Goal: Task Accomplishment & Management: Manage account settings

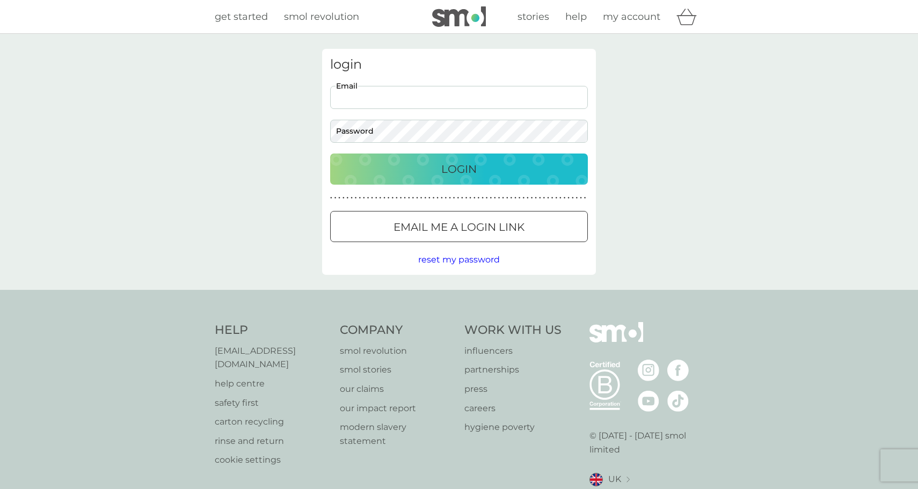
type input "lynnevwilson@icloud.com"
click at [459, 169] on button "Login" at bounding box center [459, 168] width 258 height 31
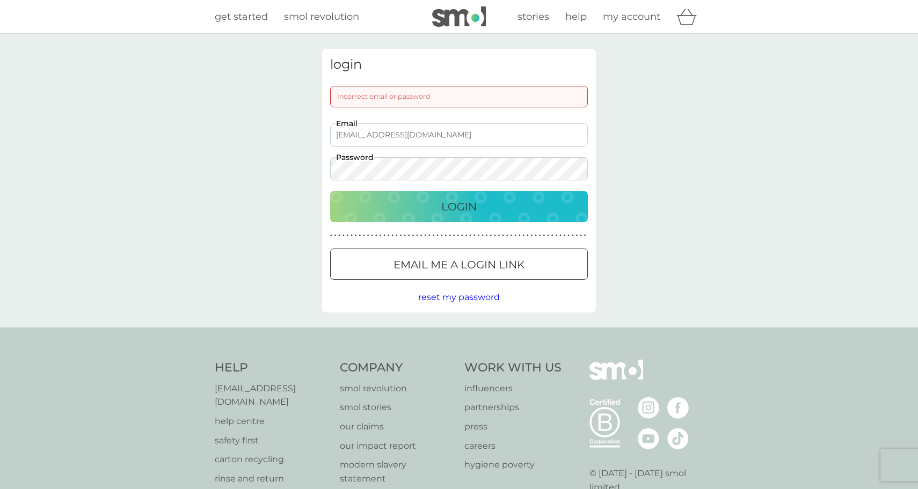
click at [555, 258] on div "Email me a login link" at bounding box center [459, 264] width 257 height 17
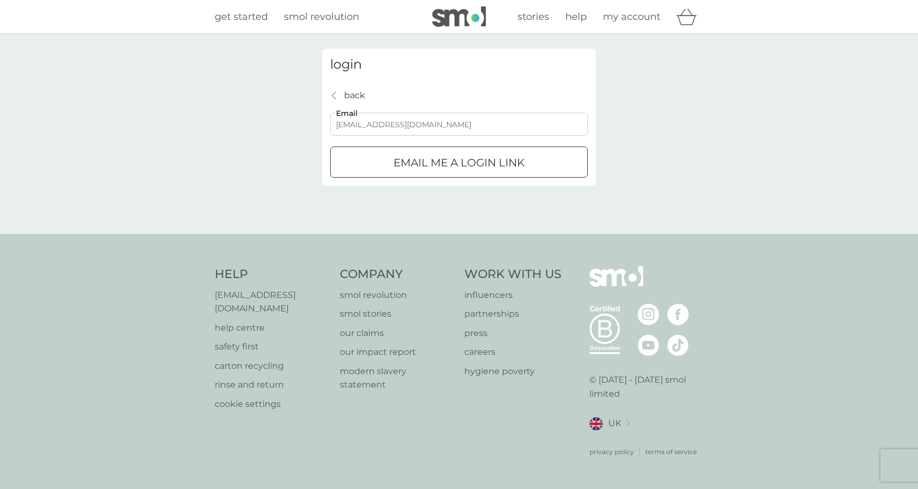
click at [459, 162] on button "Email me a login link" at bounding box center [459, 162] width 258 height 31
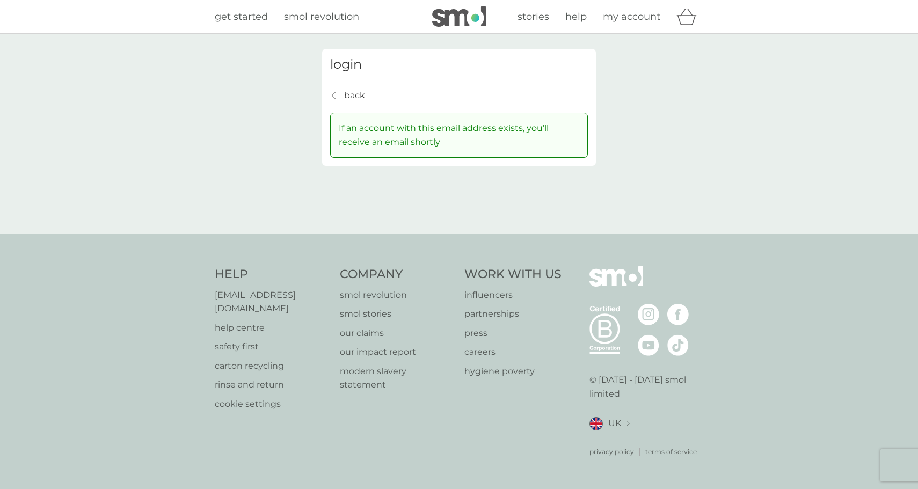
click at [464, 8] on img at bounding box center [459, 16] width 54 height 20
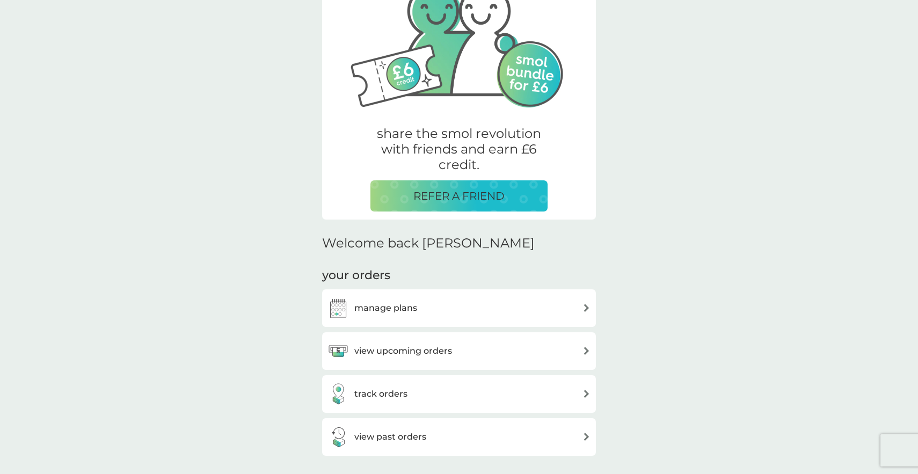
scroll to position [137, 0]
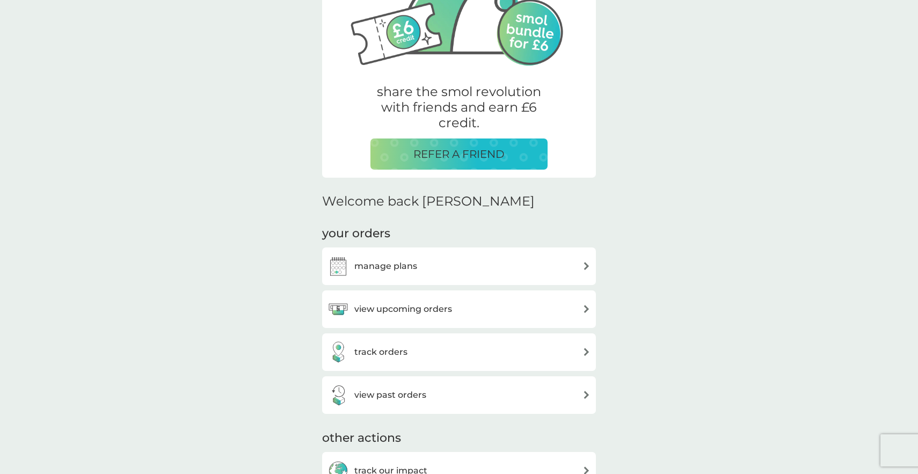
click at [425, 392] on h3 "view past orders" at bounding box center [390, 395] width 72 height 14
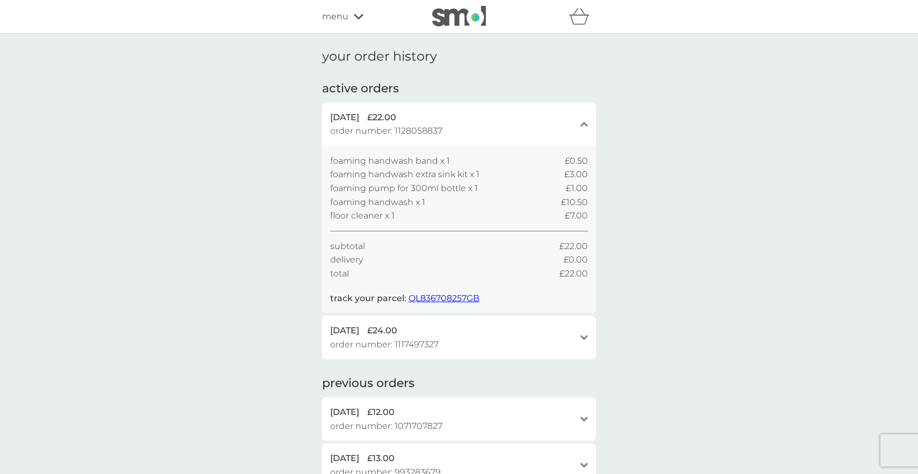
click at [360, 18] on icon at bounding box center [359, 16] width 10 height 5
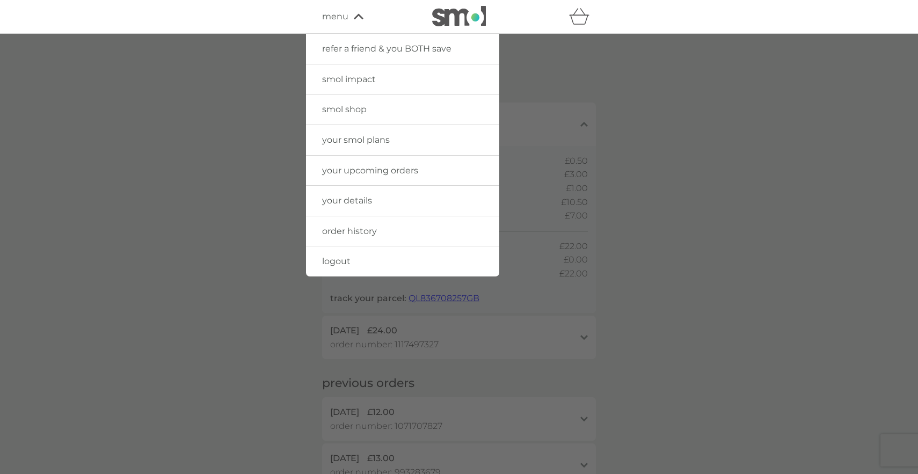
click at [364, 111] on span "smol shop" at bounding box center [344, 109] width 45 height 10
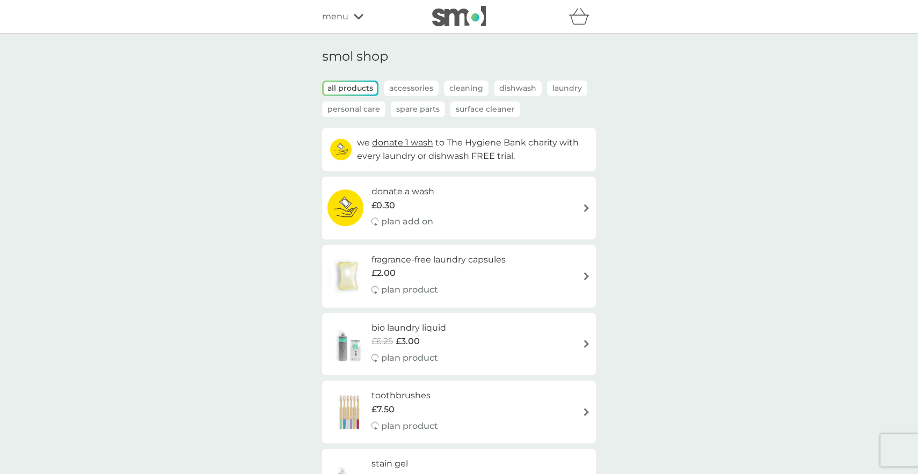
click at [408, 86] on p "Accessories" at bounding box center [411, 89] width 55 height 16
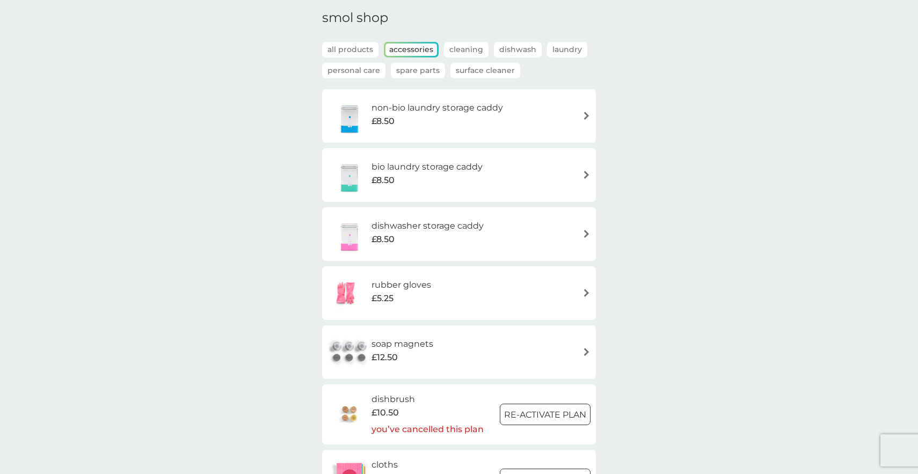
scroll to position [35, 0]
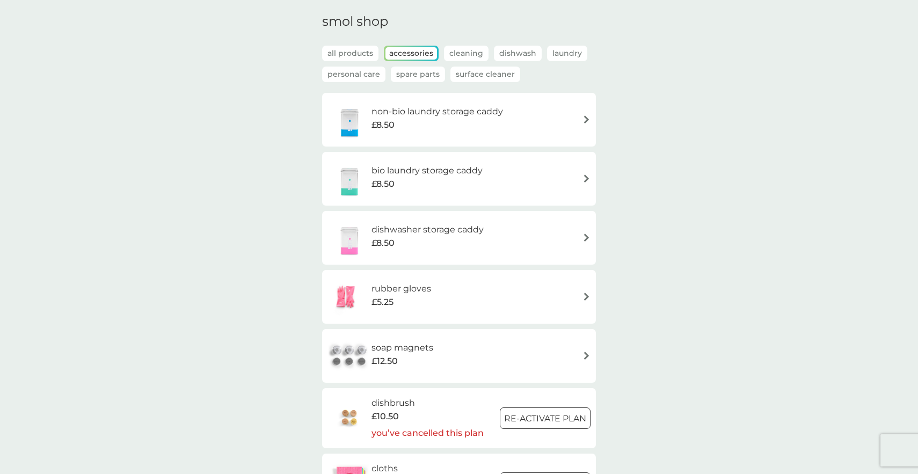
click at [414, 73] on p "Spare Parts" at bounding box center [418, 75] width 54 height 16
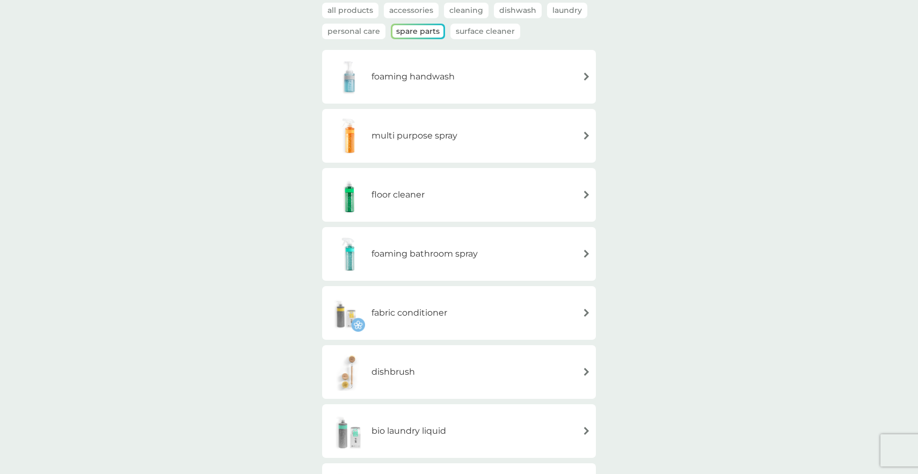
scroll to position [72, 0]
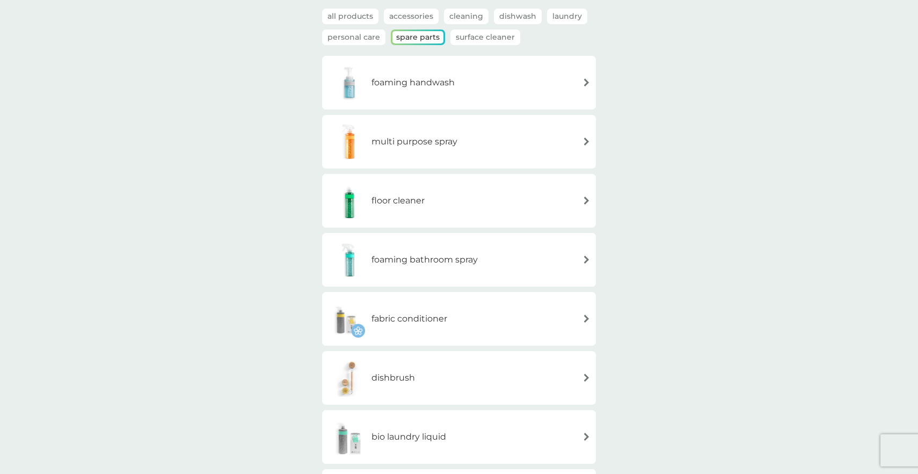
click at [473, 16] on p "Cleaning" at bounding box center [466, 17] width 45 height 16
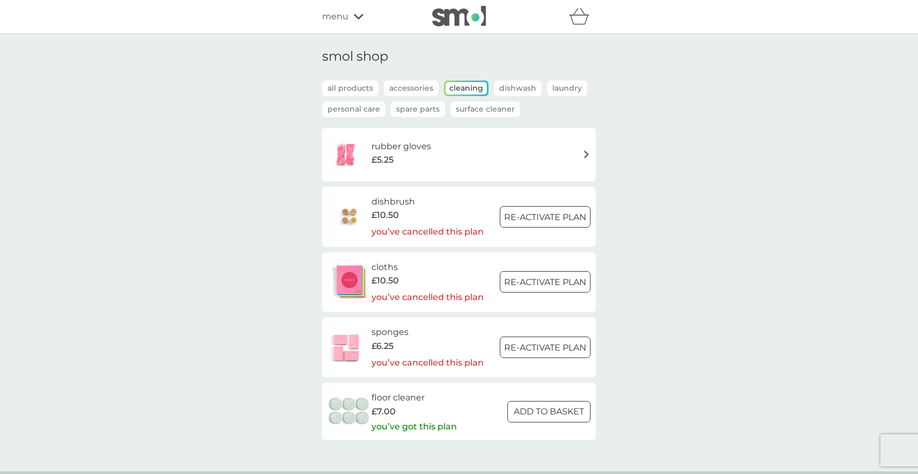
scroll to position [0, 0]
click at [555, 89] on p "Laundry" at bounding box center [567, 89] width 40 height 16
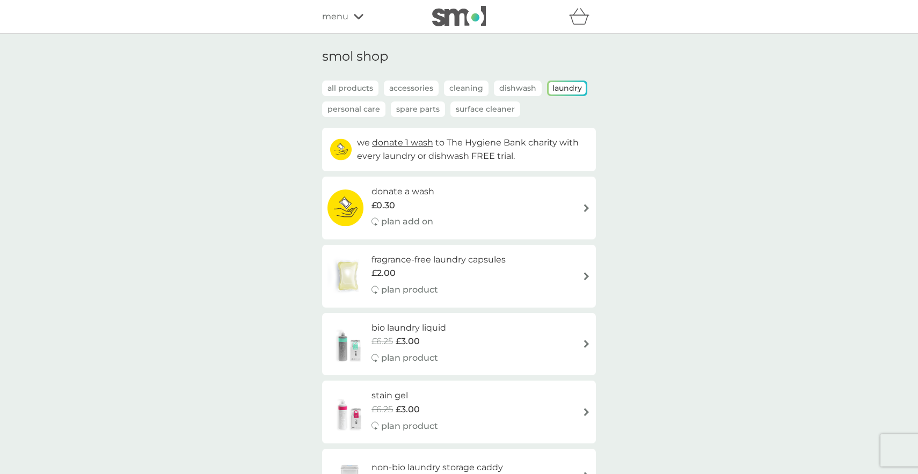
click at [419, 112] on p "Spare Parts" at bounding box center [418, 109] width 54 height 16
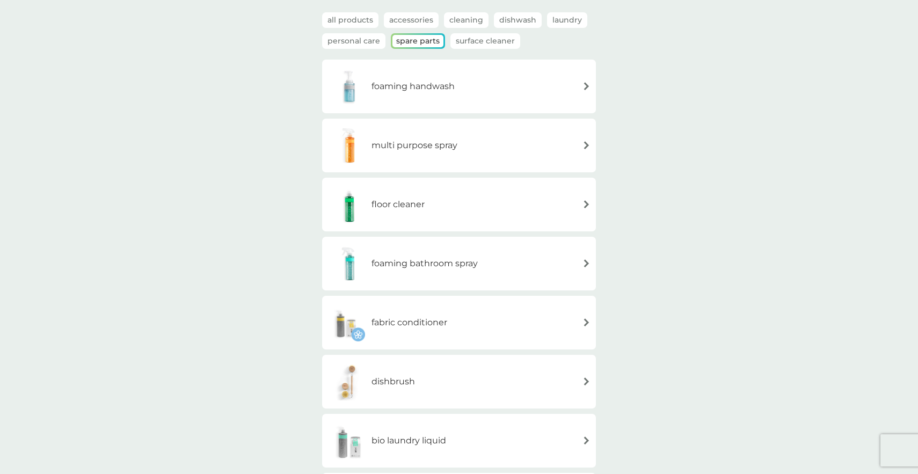
scroll to position [73, 0]
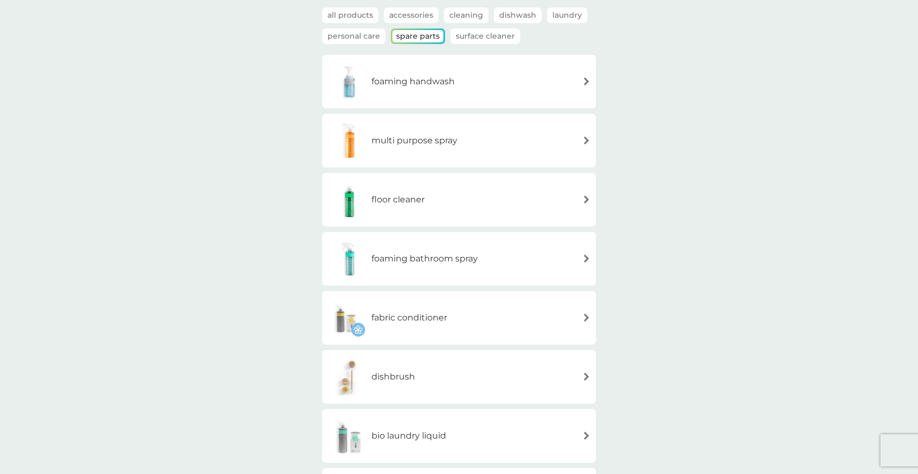
click at [583, 141] on img at bounding box center [586, 140] width 8 height 8
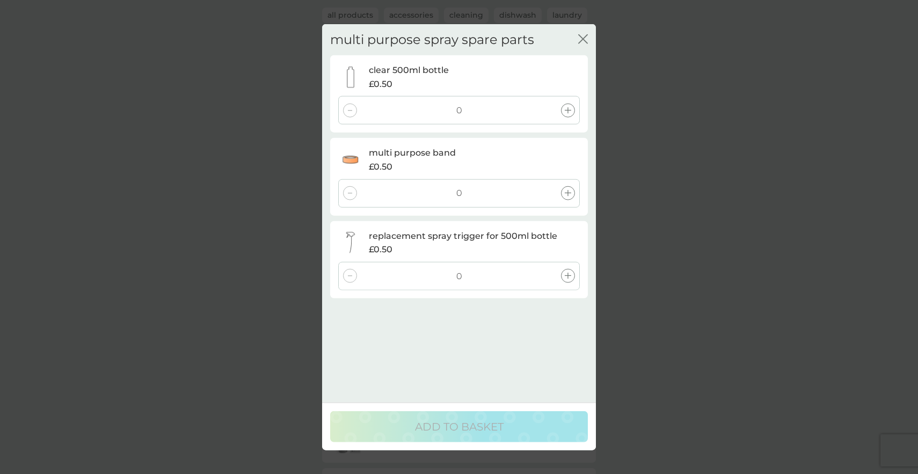
click at [584, 37] on icon "close" at bounding box center [585, 38] width 4 height 9
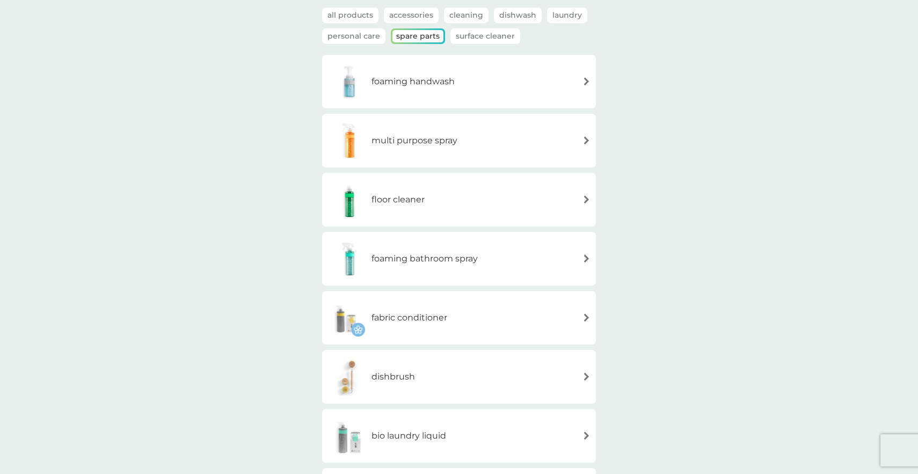
click at [590, 77] on img at bounding box center [586, 81] width 8 height 8
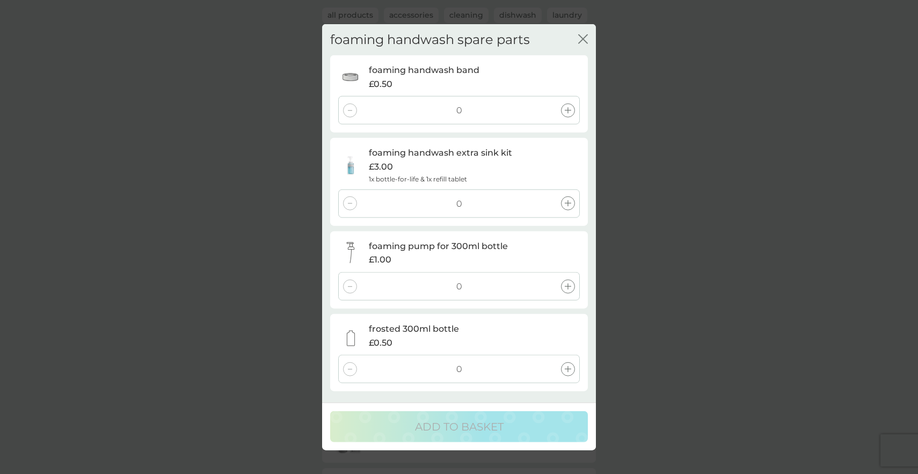
click at [583, 35] on icon "close" at bounding box center [583, 39] width 10 height 10
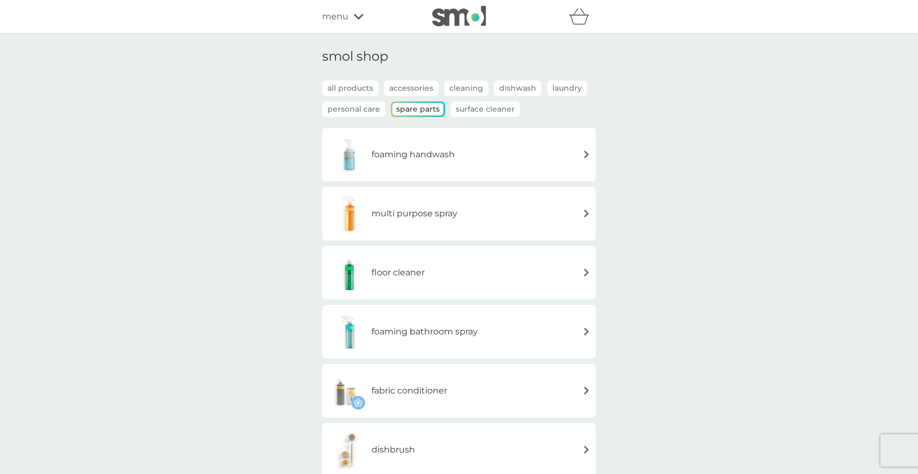
scroll to position [0, 0]
drag, startPoint x: 496, startPoint y: 19, endPoint x: 359, endPoint y: 16, distance: 137.4
click at [359, 16] on div "refer a friend & you BOTH save smol impact smol shop your smol plans your upcom…" at bounding box center [459, 16] width 274 height 21
click at [359, 16] on icon at bounding box center [359, 16] width 10 height 6
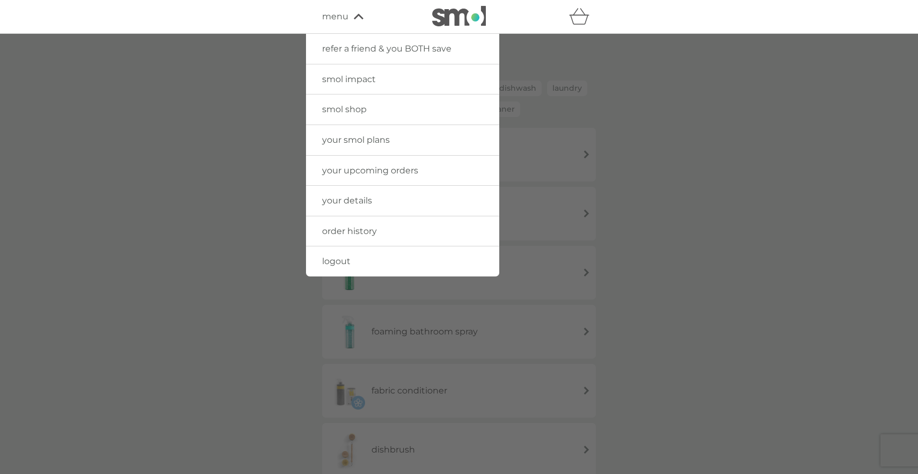
click at [335, 230] on span "order history" at bounding box center [349, 231] width 55 height 10
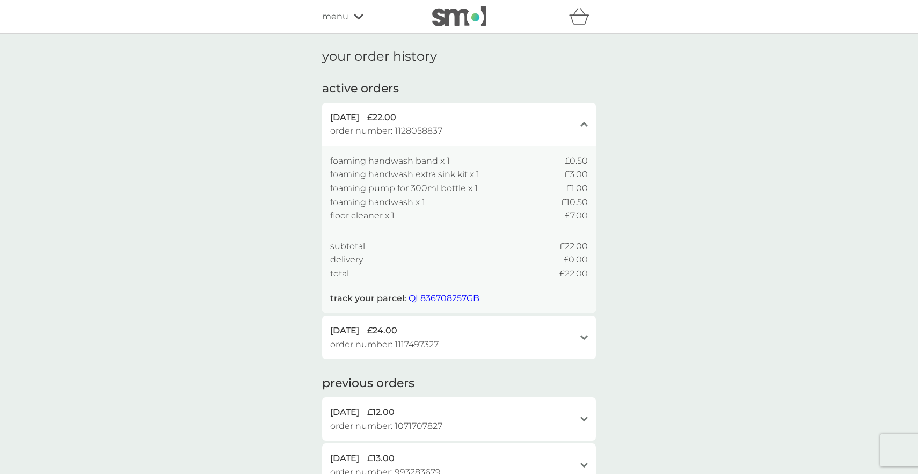
click at [360, 16] on icon at bounding box center [359, 16] width 10 height 6
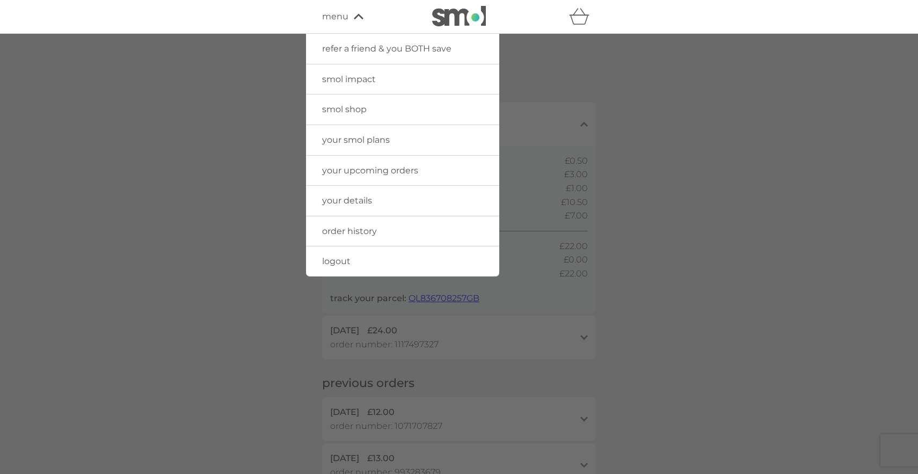
click at [344, 260] on span "logout" at bounding box center [336, 261] width 28 height 10
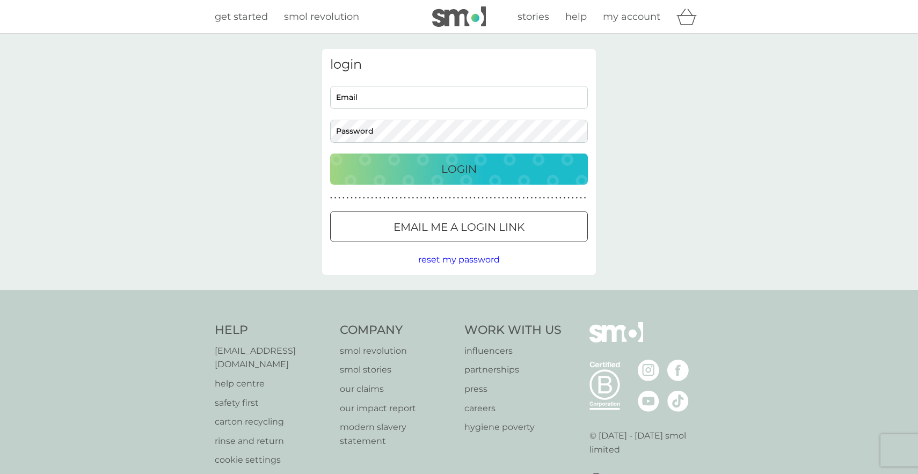
click at [623, 12] on span "my account" at bounding box center [631, 17] width 57 height 12
